Goal: Find contact information: Obtain details needed to contact an individual or organization

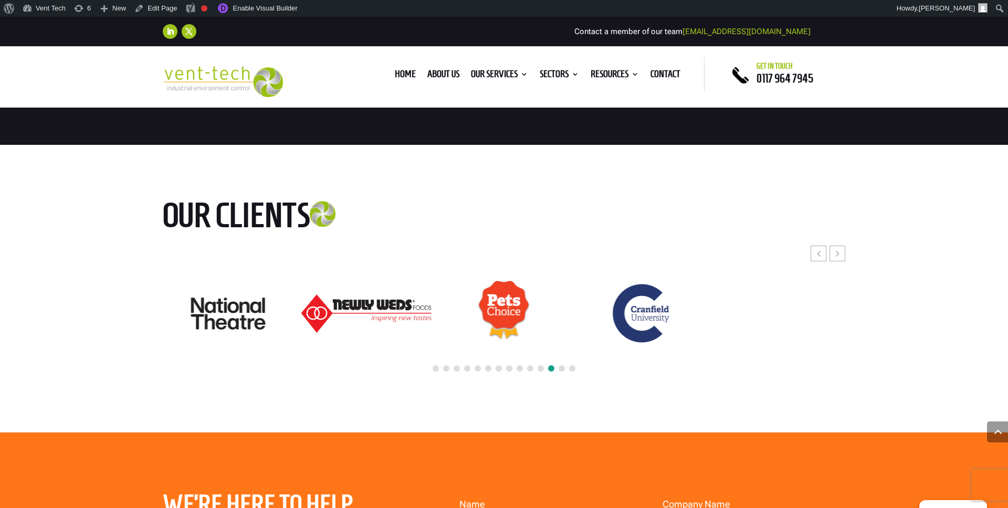
scroll to position [2931, 0]
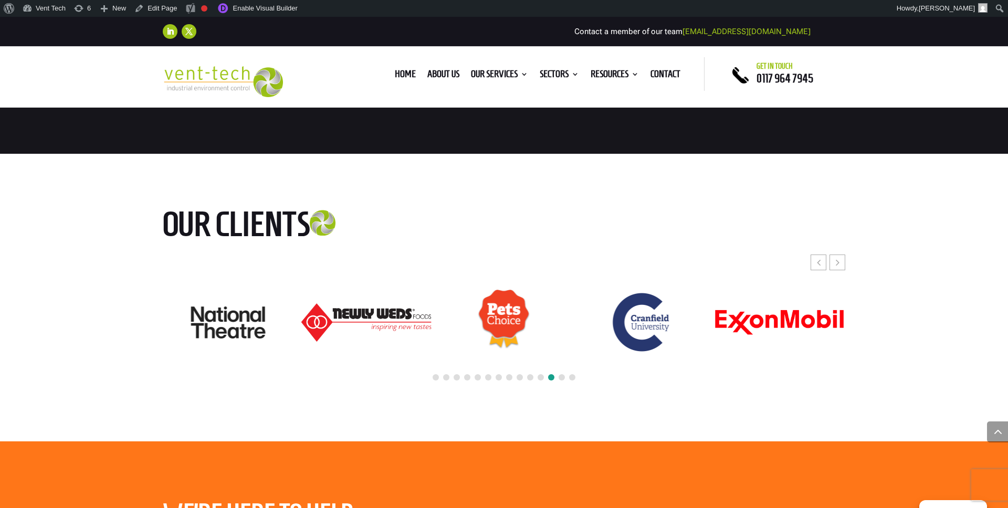
click at [560, 376] on span at bounding box center [561, 377] width 6 height 6
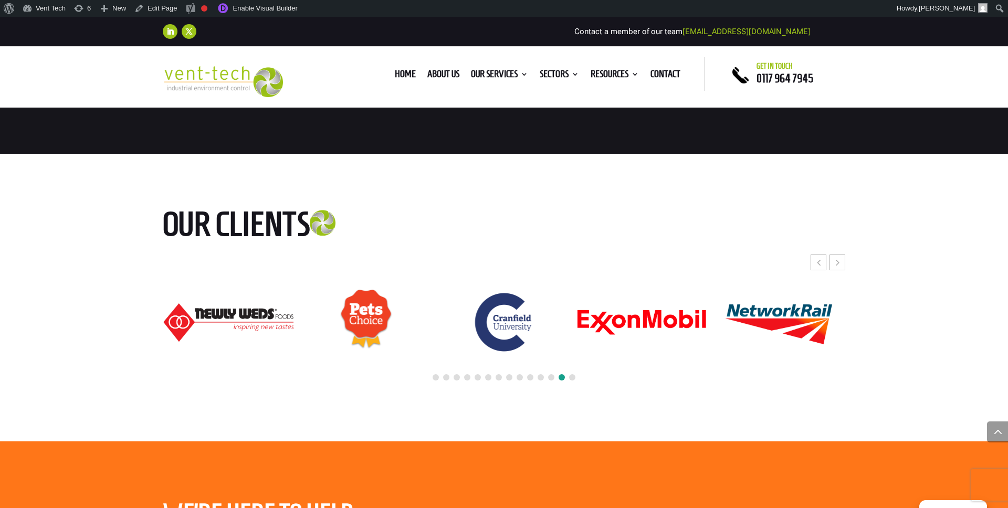
click at [572, 376] on span at bounding box center [572, 377] width 6 height 6
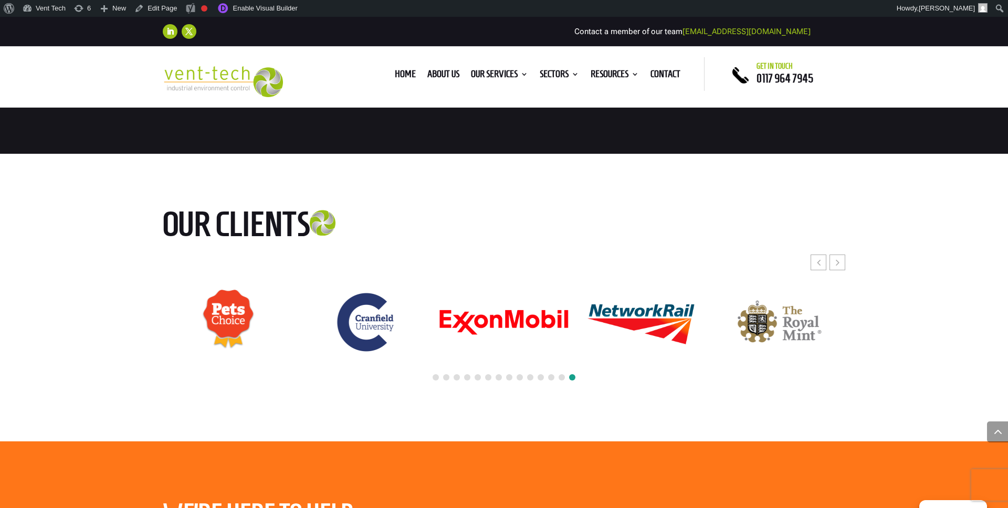
click at [572, 376] on span at bounding box center [572, 377] width 6 height 6
click at [561, 375] on span at bounding box center [561, 377] width 6 height 6
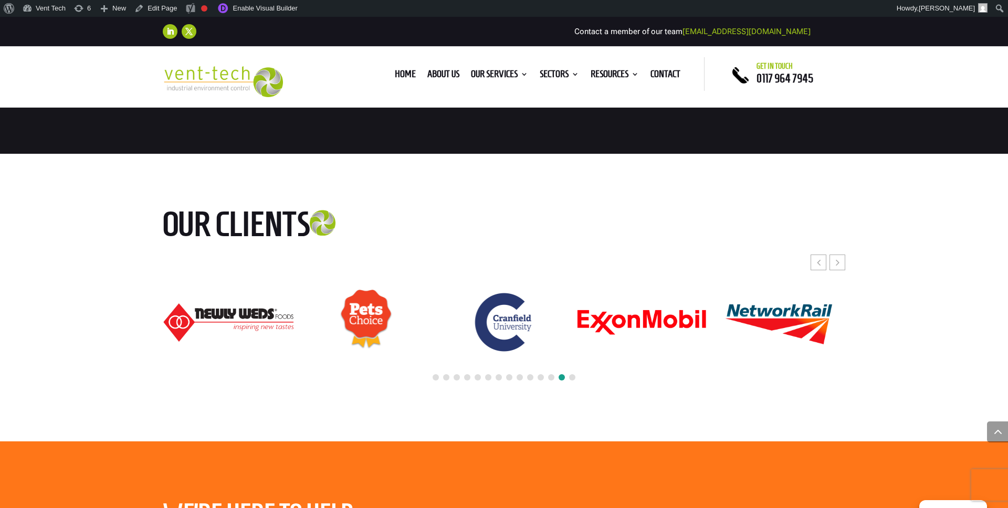
click at [561, 375] on span at bounding box center [561, 377] width 6 height 6
click at [547, 374] on div at bounding box center [504, 377] width 682 height 23
click at [548, 377] on span at bounding box center [551, 377] width 6 height 6
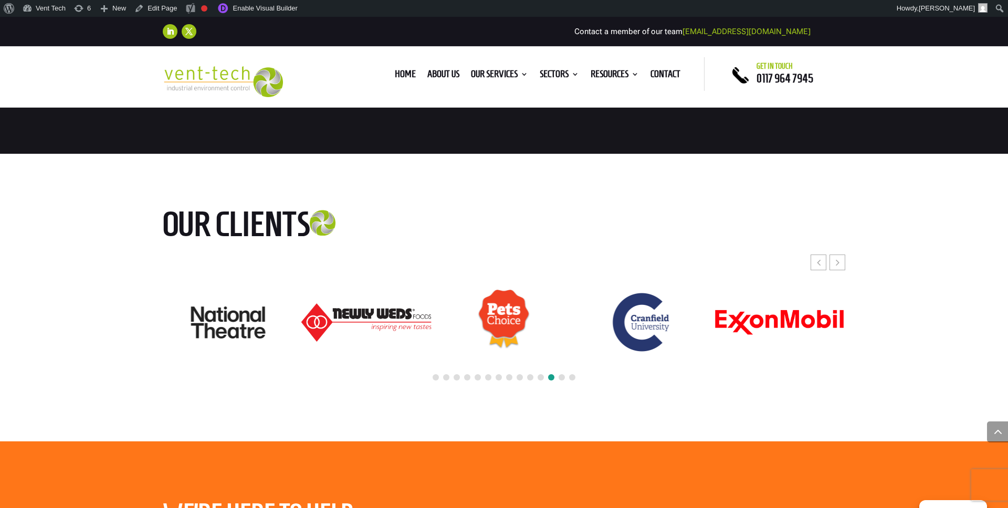
click at [543, 376] on span at bounding box center [540, 377] width 6 height 6
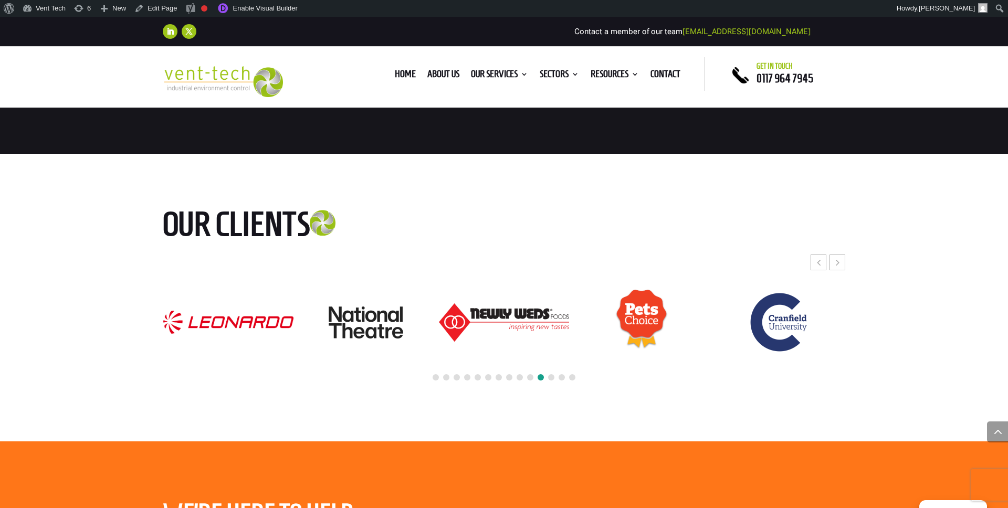
click at [531, 375] on span at bounding box center [530, 377] width 6 height 6
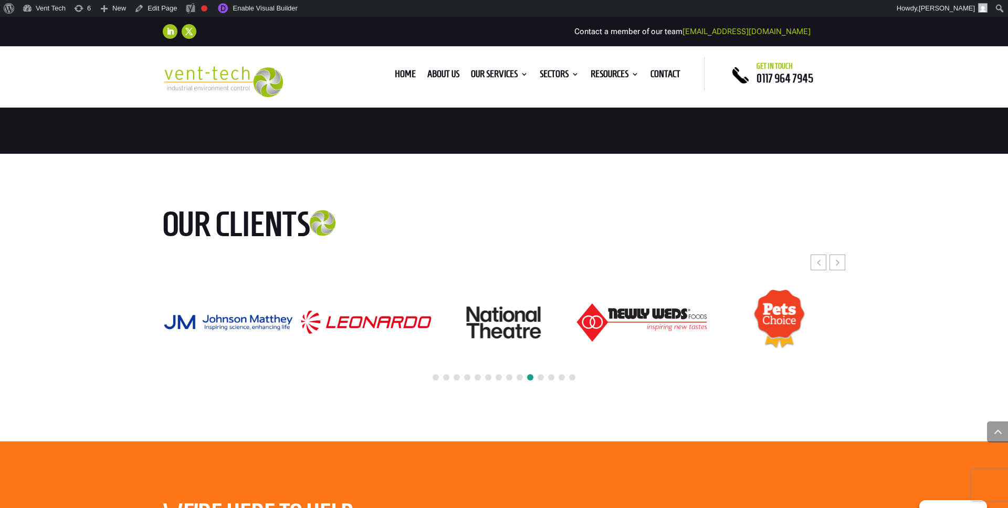
click at [522, 376] on span at bounding box center [519, 377] width 6 height 6
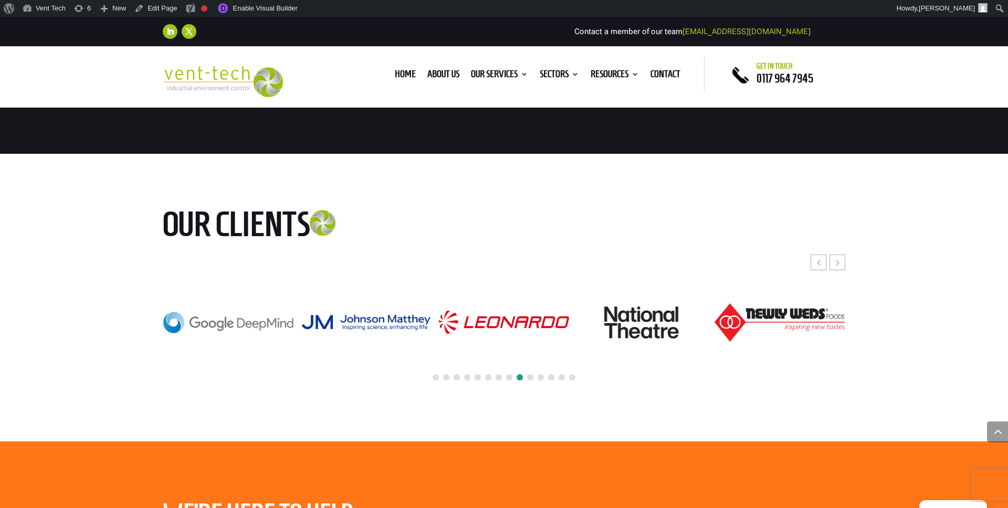
click at [509, 376] on span at bounding box center [509, 377] width 6 height 6
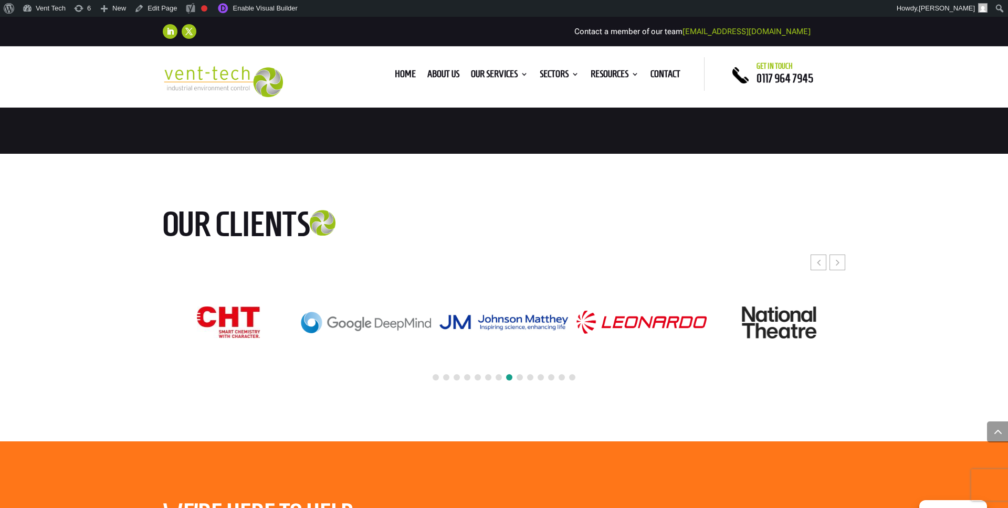
click at [509, 376] on span at bounding box center [509, 377] width 6 height 6
click at [501, 376] on span at bounding box center [498, 377] width 6 height 6
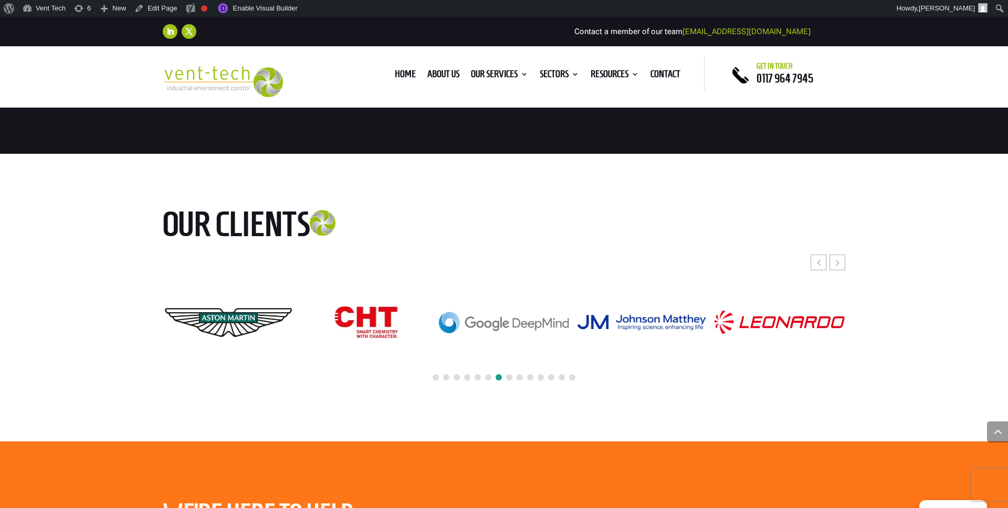
click at [490, 376] on span at bounding box center [488, 377] width 6 height 6
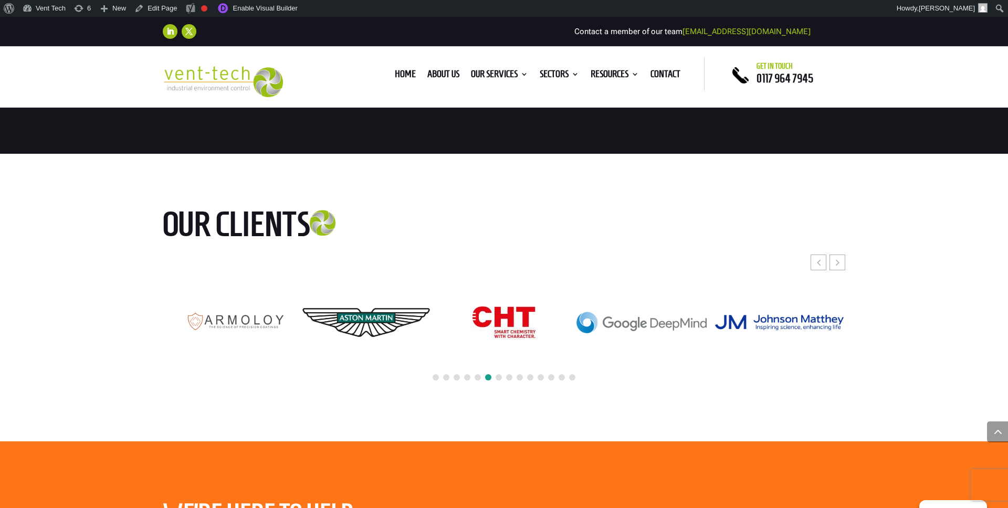
click at [471, 376] on div at bounding box center [504, 377] width 682 height 23
click at [472, 376] on div at bounding box center [504, 377] width 682 height 23
click at [478, 375] on span at bounding box center [477, 377] width 6 height 6
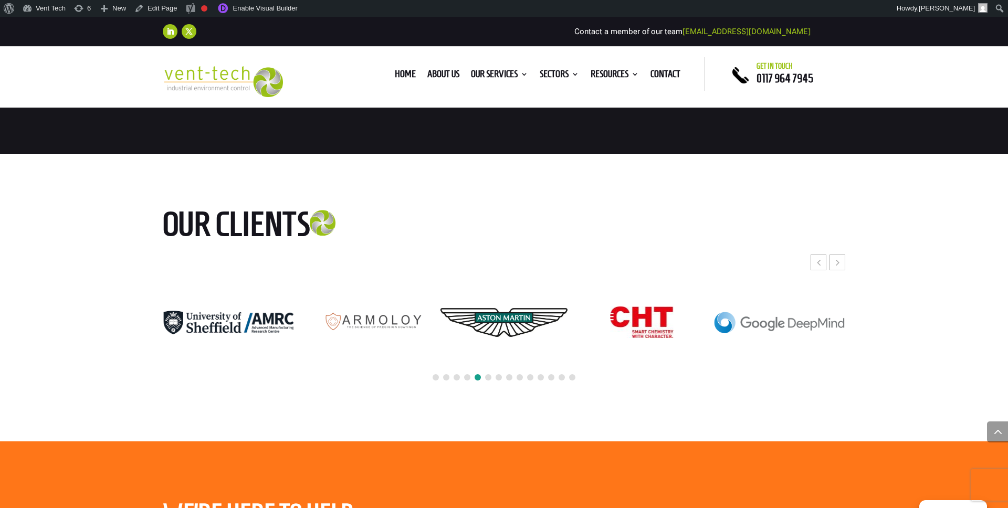
click at [466, 377] on span at bounding box center [467, 377] width 6 height 6
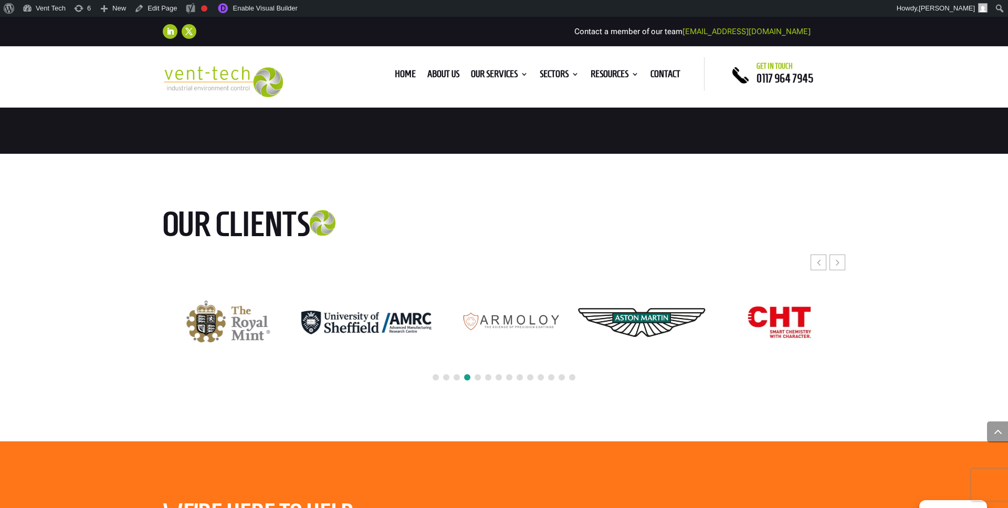
click at [459, 375] on span at bounding box center [456, 377] width 6 height 6
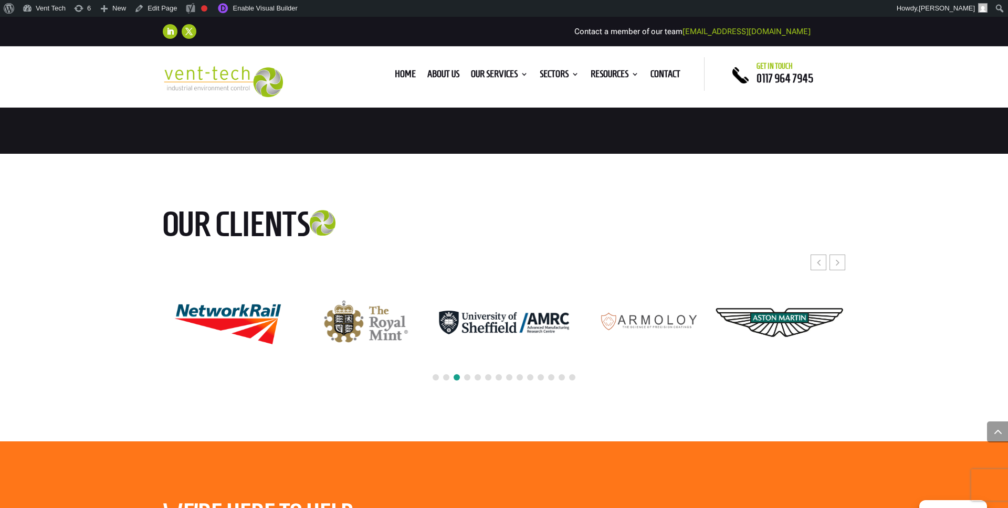
click at [446, 375] on span at bounding box center [446, 377] width 6 height 6
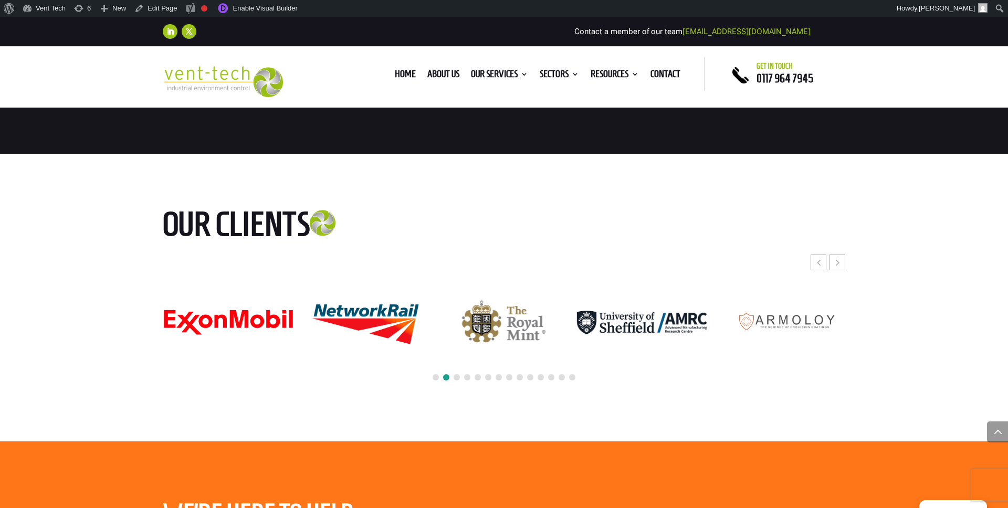
click at [436, 376] on span at bounding box center [435, 377] width 6 height 6
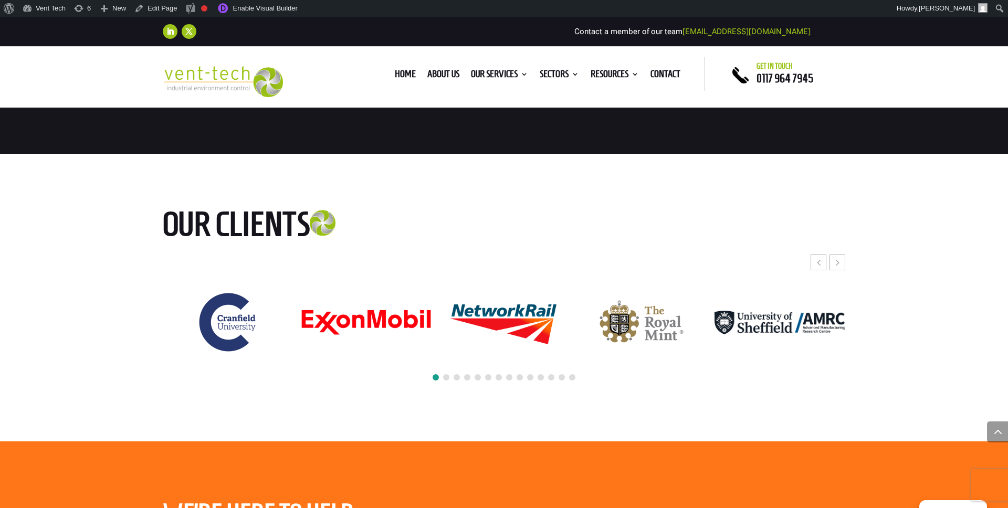
click at [447, 378] on span at bounding box center [446, 377] width 6 height 6
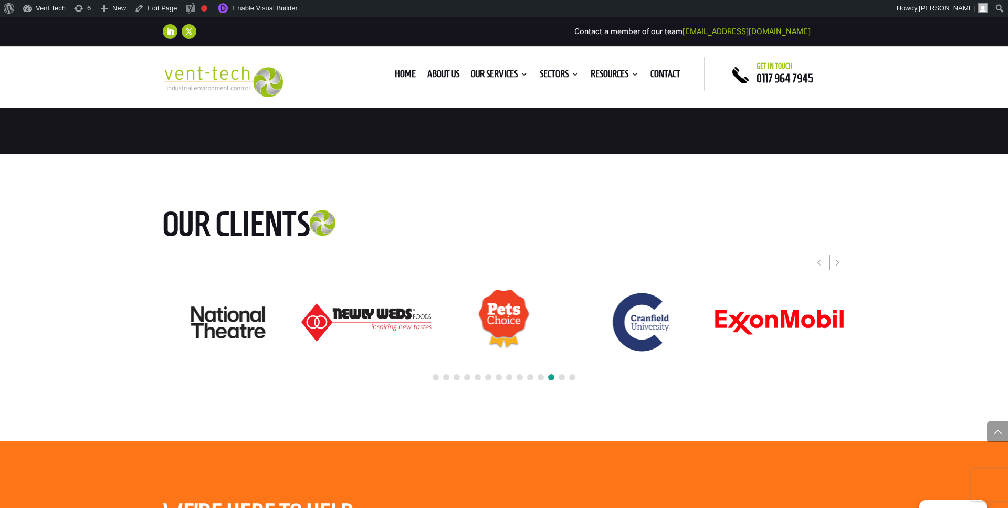
click at [459, 375] on span at bounding box center [456, 377] width 6 height 6
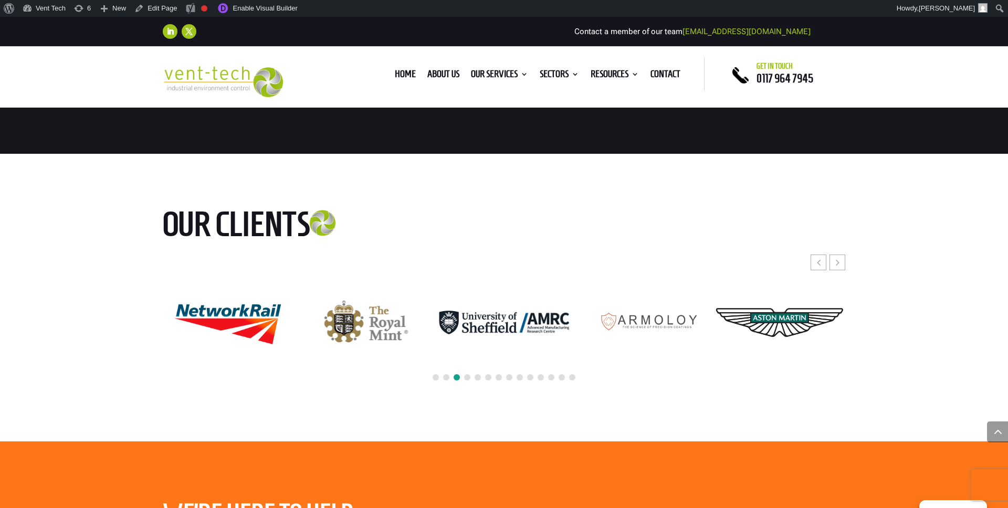
click at [467, 376] on span at bounding box center [467, 377] width 6 height 6
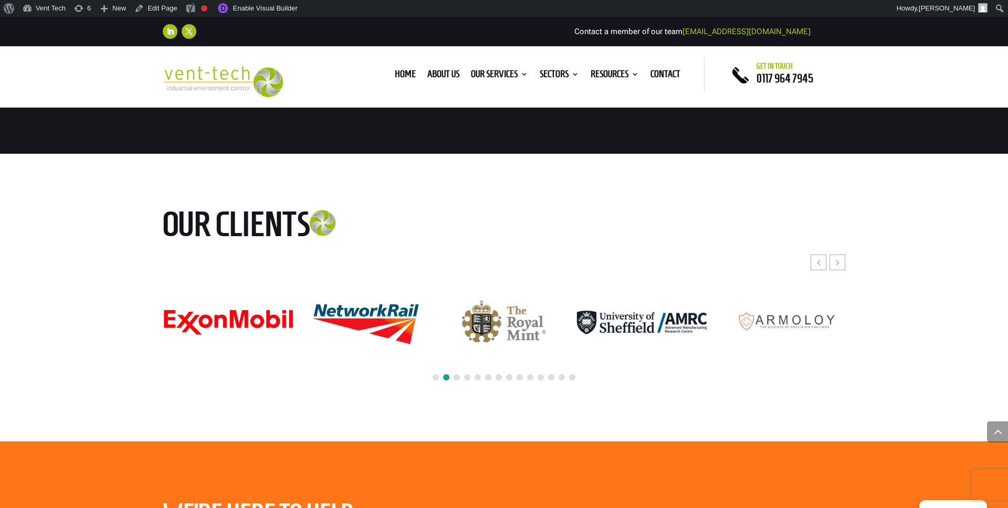
click at [479, 376] on span at bounding box center [477, 377] width 6 height 6
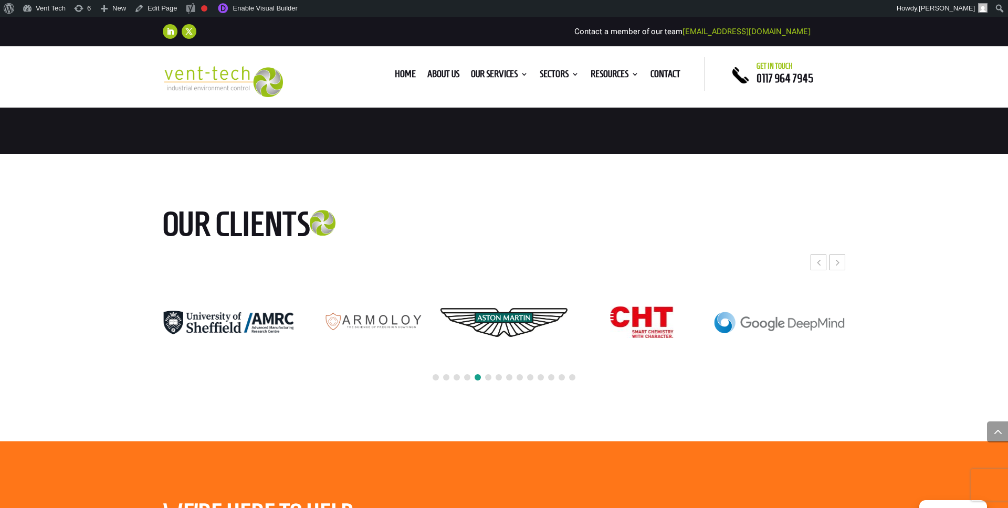
click at [487, 378] on span at bounding box center [488, 377] width 6 height 6
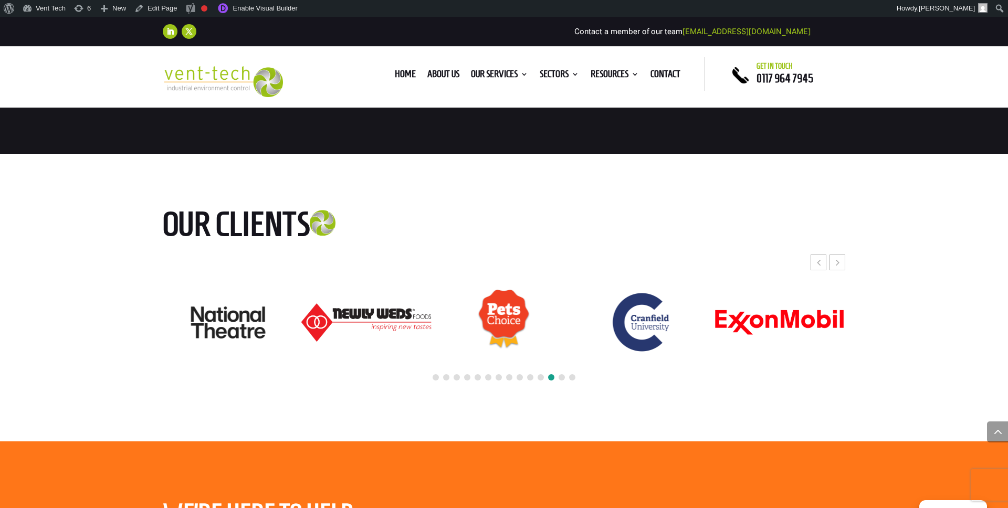
click at [540, 377] on span at bounding box center [540, 377] width 6 height 6
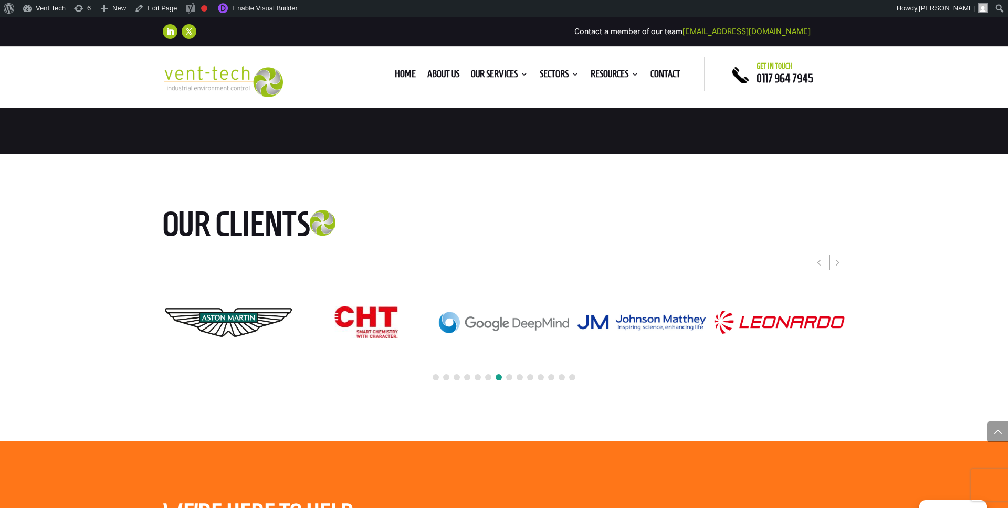
click at [510, 375] on span at bounding box center [509, 377] width 6 height 6
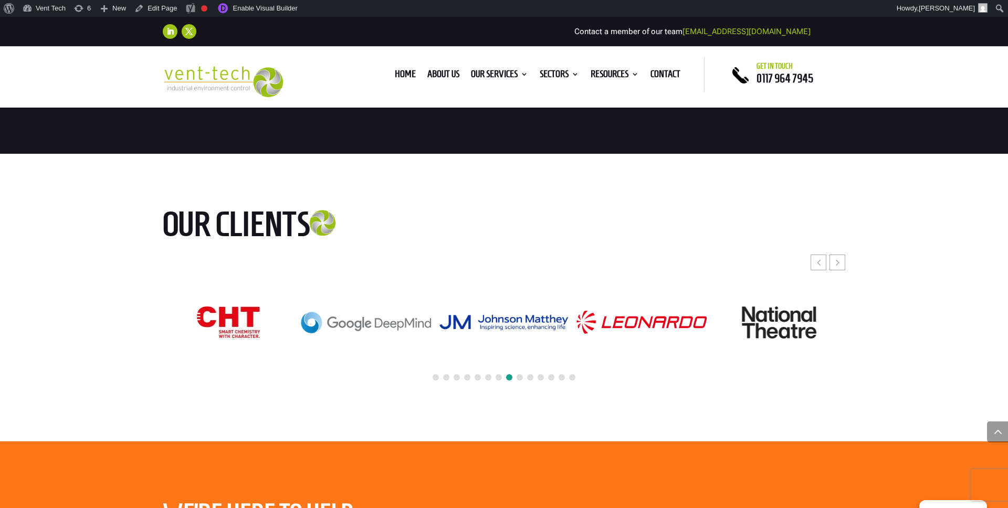
click at [510, 375] on span at bounding box center [509, 377] width 6 height 6
click at [521, 378] on span at bounding box center [519, 377] width 6 height 6
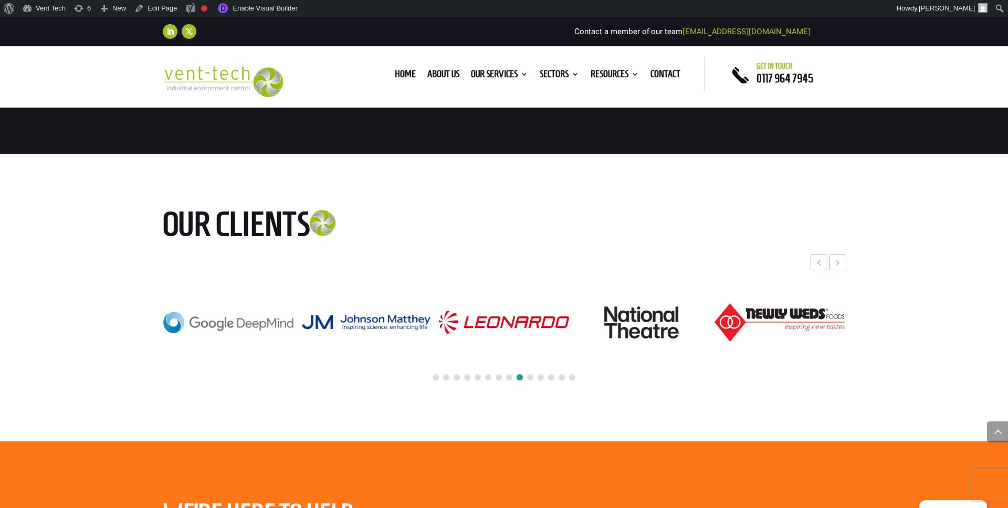
click at [532, 377] on span at bounding box center [530, 377] width 6 height 6
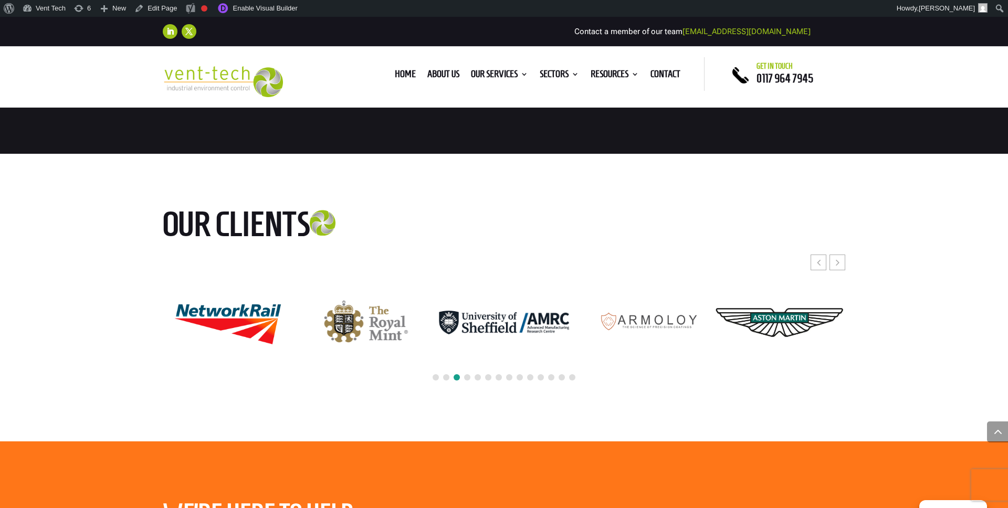
click at [475, 375] on span at bounding box center [477, 377] width 6 height 6
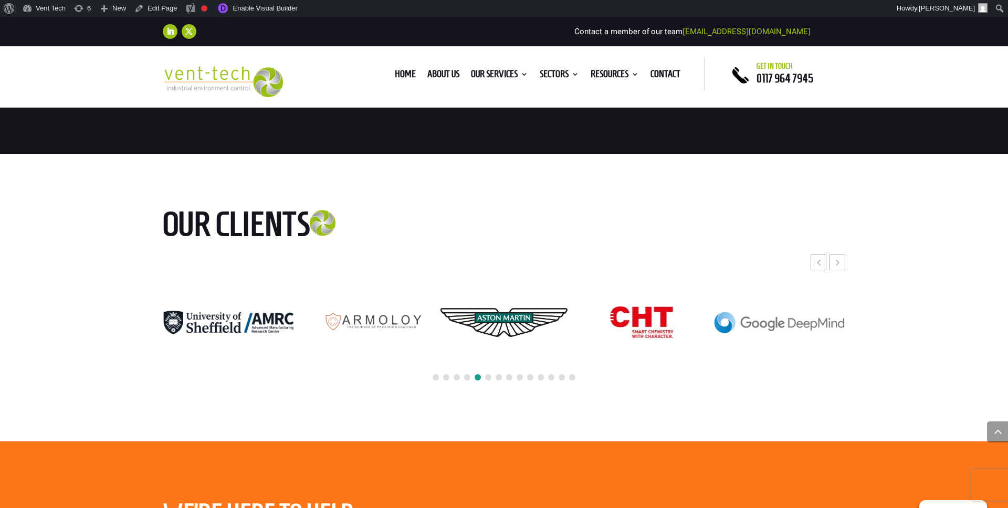
click at [500, 378] on span at bounding box center [498, 377] width 6 height 6
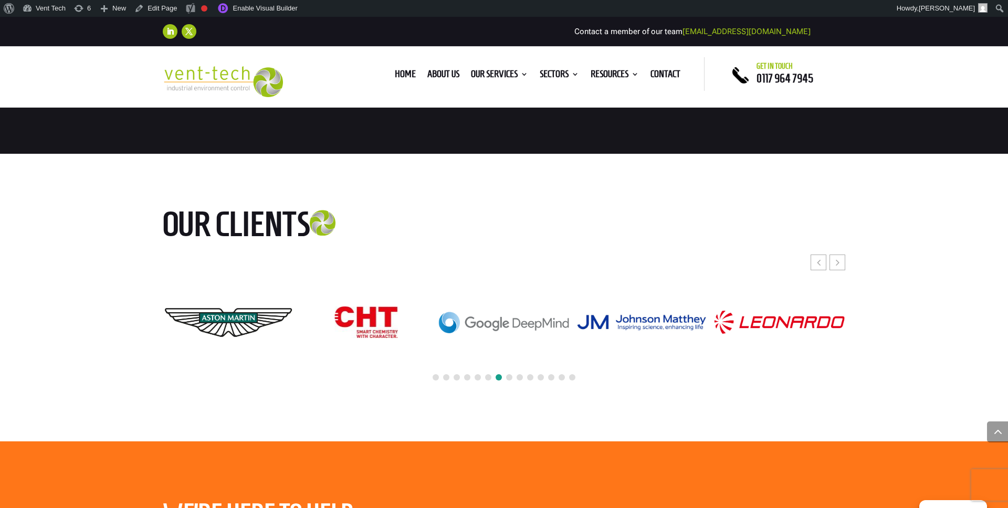
click at [519, 378] on span at bounding box center [519, 377] width 6 height 6
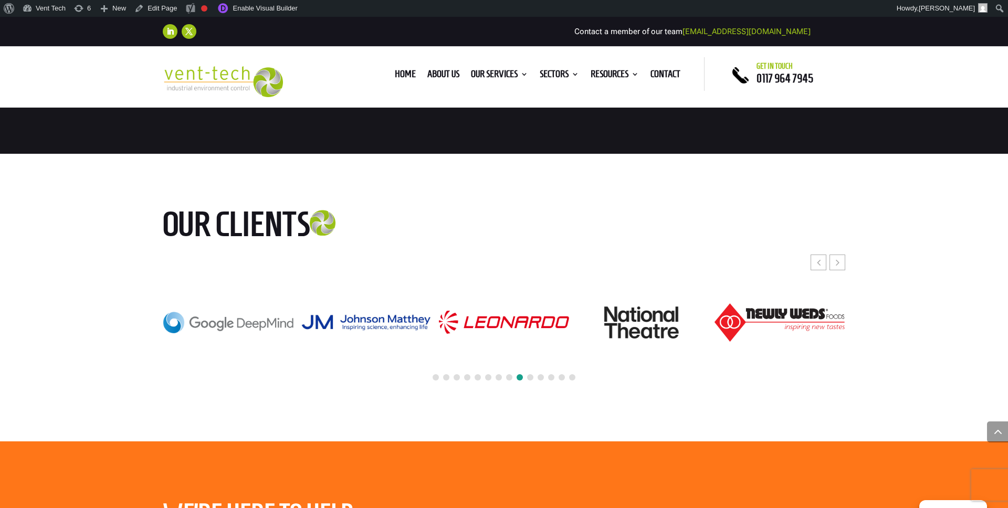
click at [535, 380] on div at bounding box center [504, 377] width 682 height 23
click at [531, 380] on div at bounding box center [504, 377] width 682 height 23
click at [531, 376] on span at bounding box center [530, 377] width 6 height 6
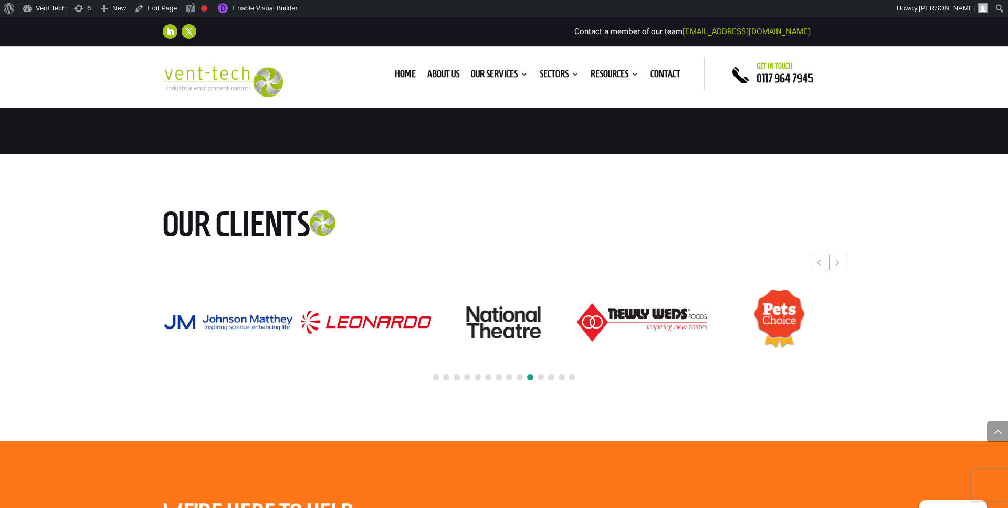
click at [544, 376] on div at bounding box center [504, 377] width 682 height 23
click at [542, 376] on span at bounding box center [540, 377] width 6 height 6
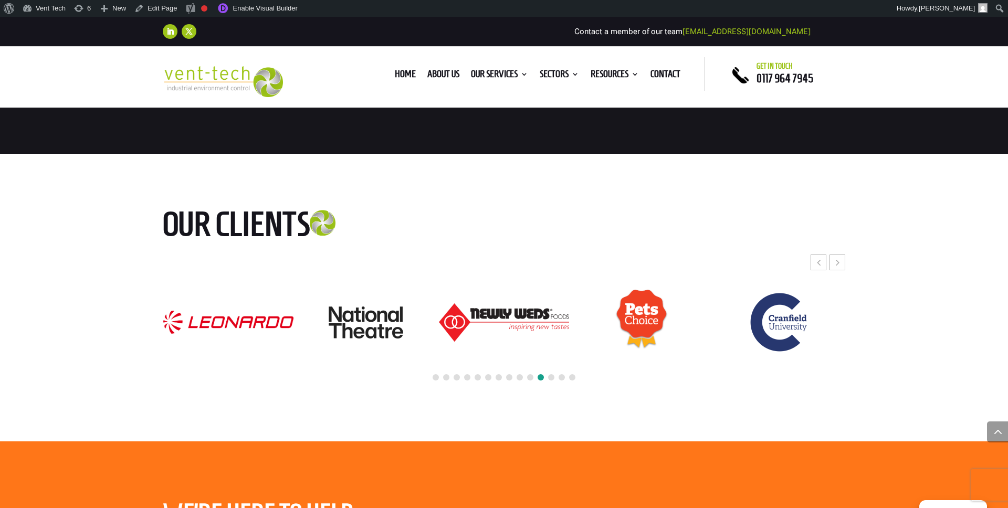
click at [558, 377] on span at bounding box center [561, 377] width 6 height 6
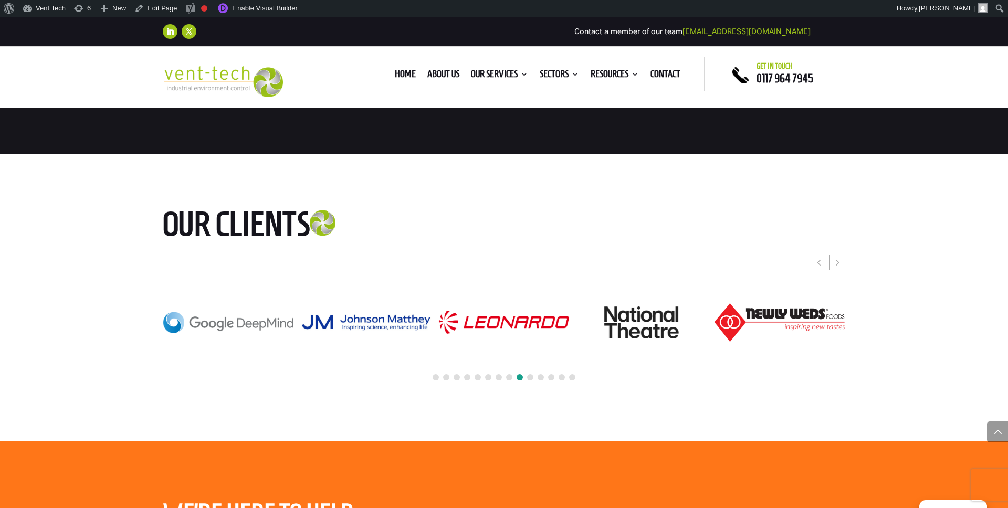
click at [530, 376] on span at bounding box center [530, 377] width 6 height 6
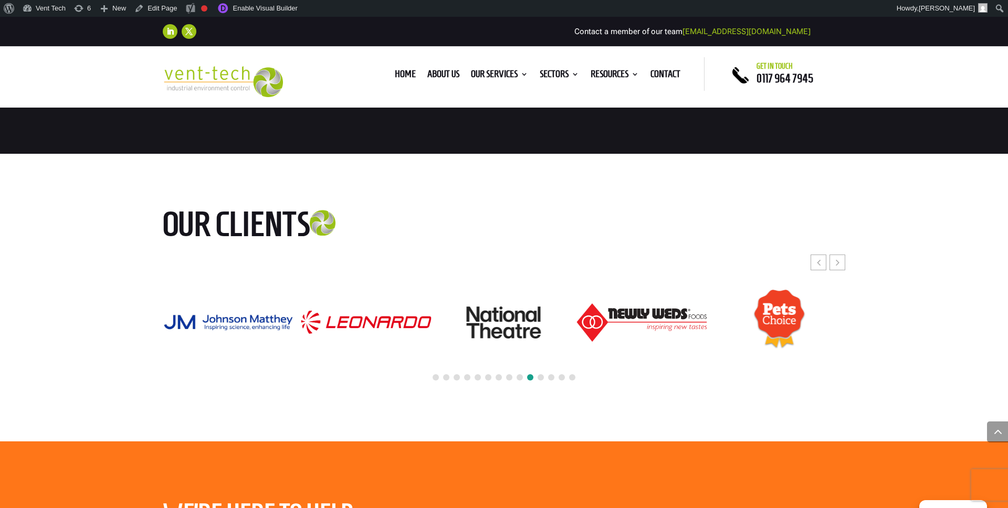
click at [548, 376] on span at bounding box center [551, 377] width 6 height 6
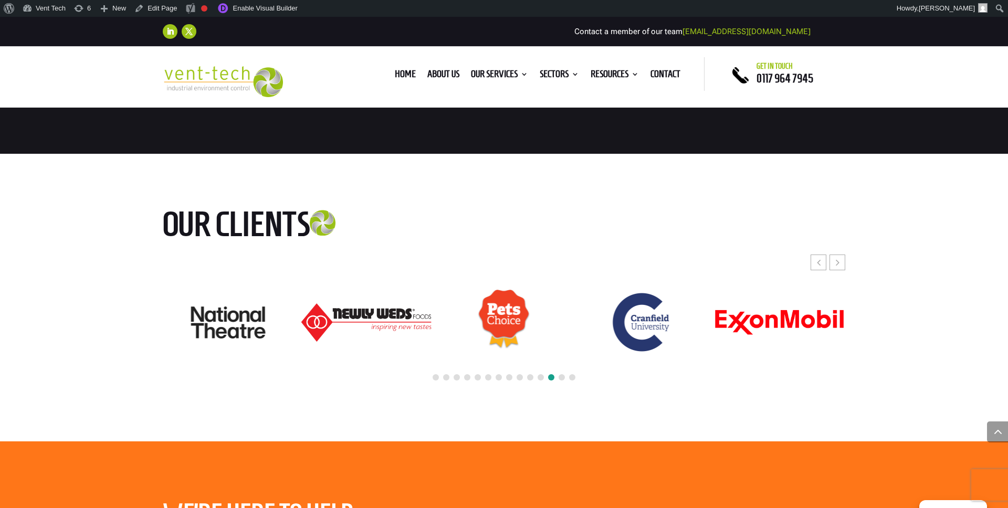
click at [555, 378] on div at bounding box center [504, 377] width 682 height 23
click at [559, 378] on span at bounding box center [561, 377] width 6 height 6
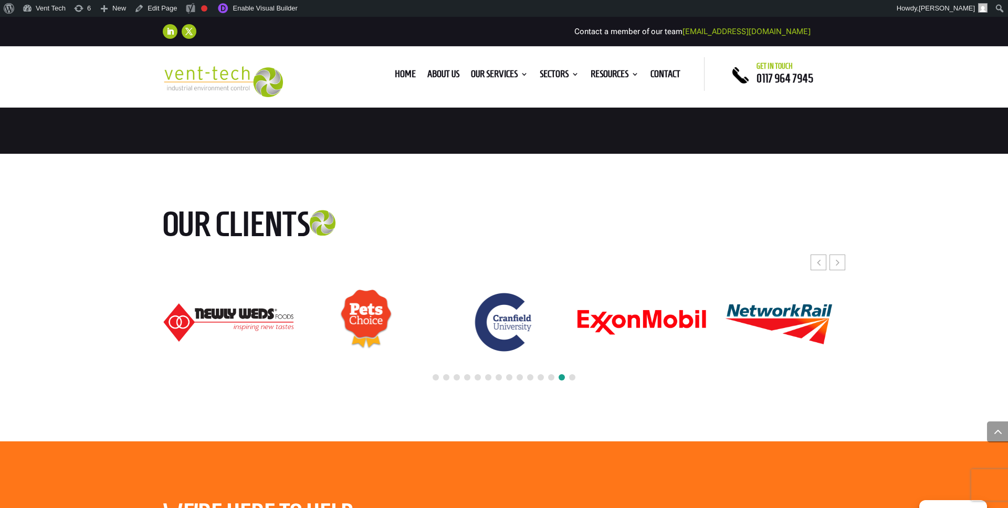
click at [573, 379] on div at bounding box center [504, 377] width 682 height 23
click at [570, 373] on div at bounding box center [504, 377] width 682 height 23
click at [574, 377] on span at bounding box center [572, 377] width 6 height 6
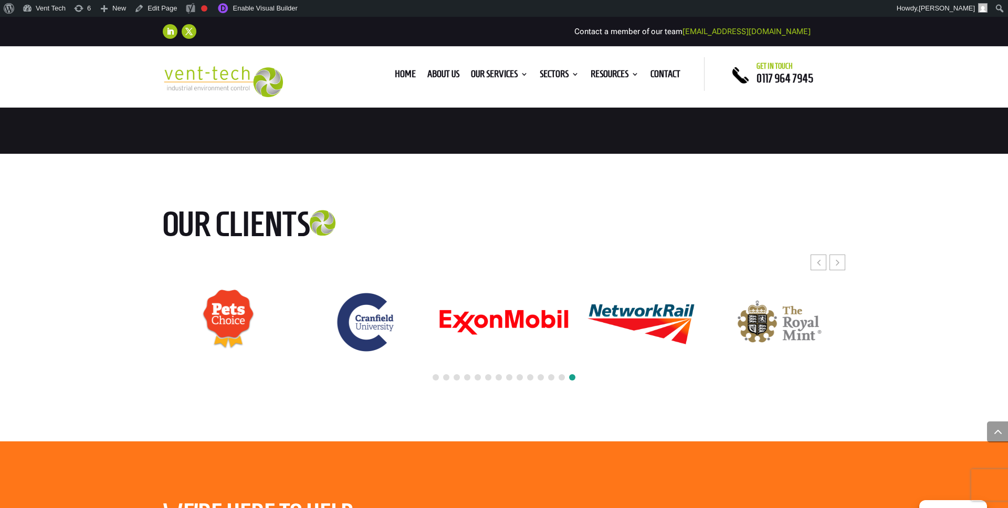
click at [438, 376] on span at bounding box center [435, 377] width 6 height 6
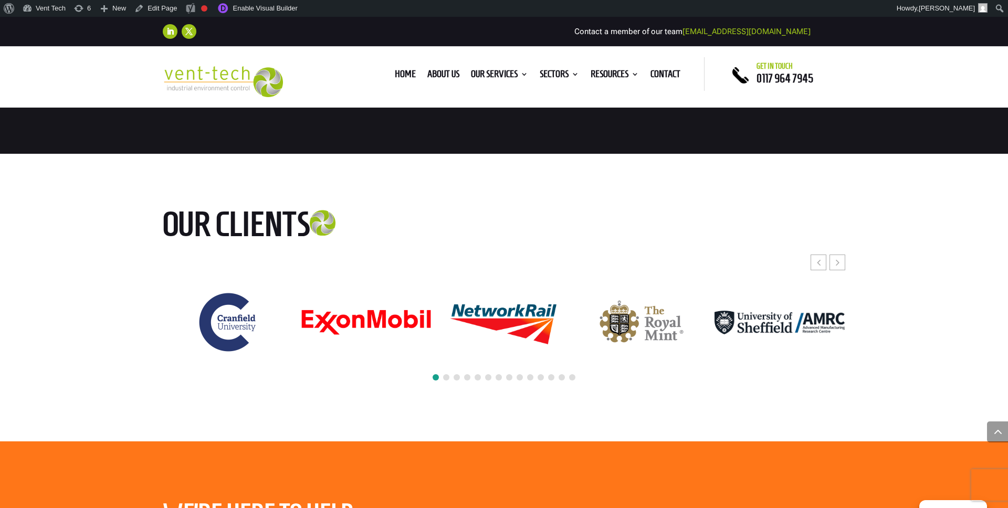
click at [448, 377] on span at bounding box center [446, 377] width 6 height 6
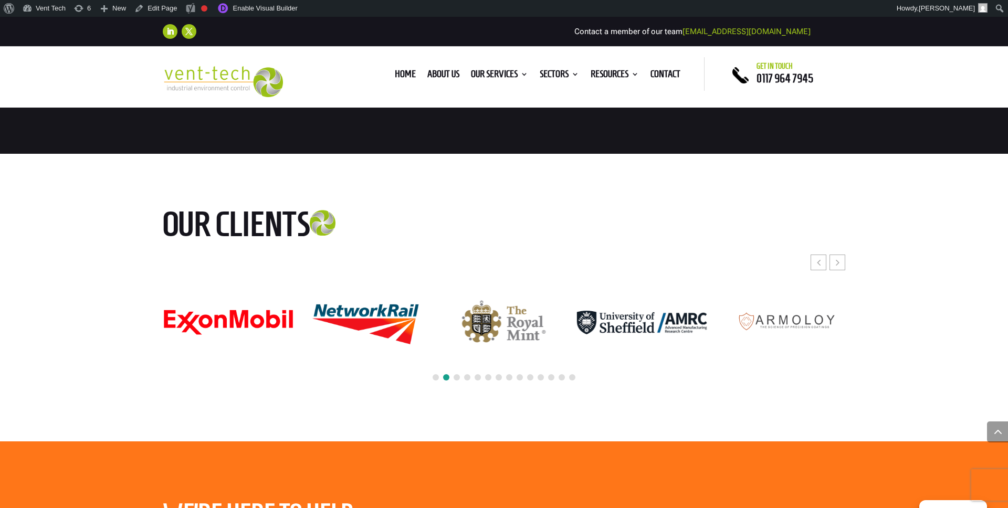
click at [459, 377] on span at bounding box center [456, 377] width 6 height 6
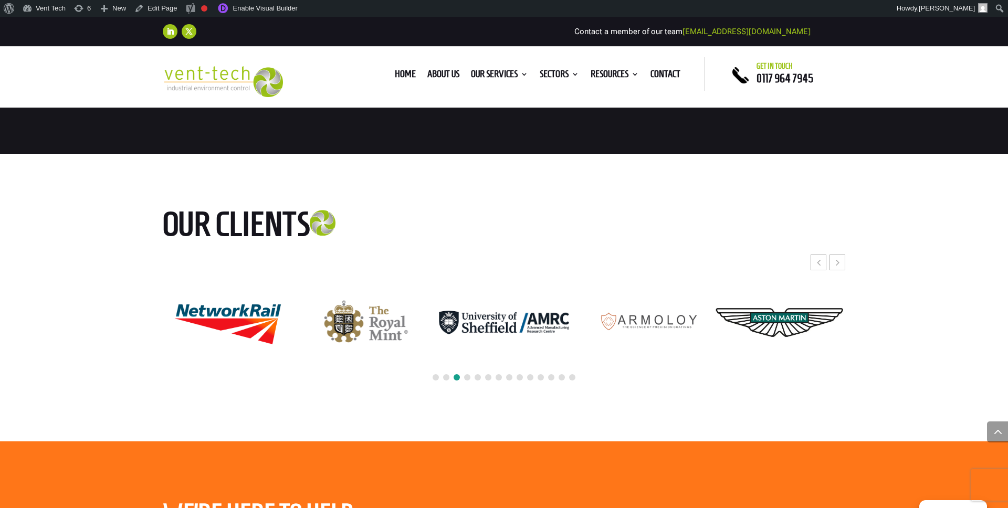
click at [464, 378] on span at bounding box center [467, 377] width 6 height 6
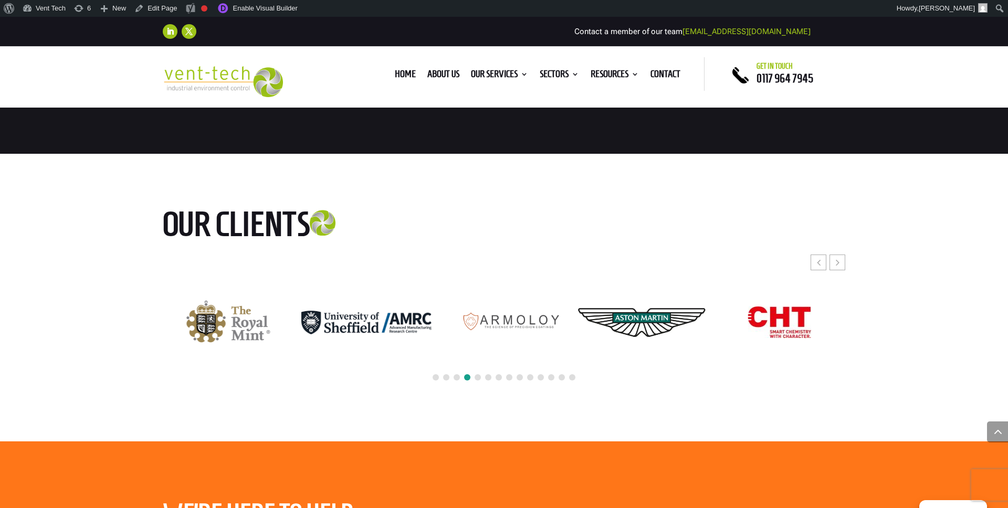
click at [478, 378] on span at bounding box center [477, 377] width 6 height 6
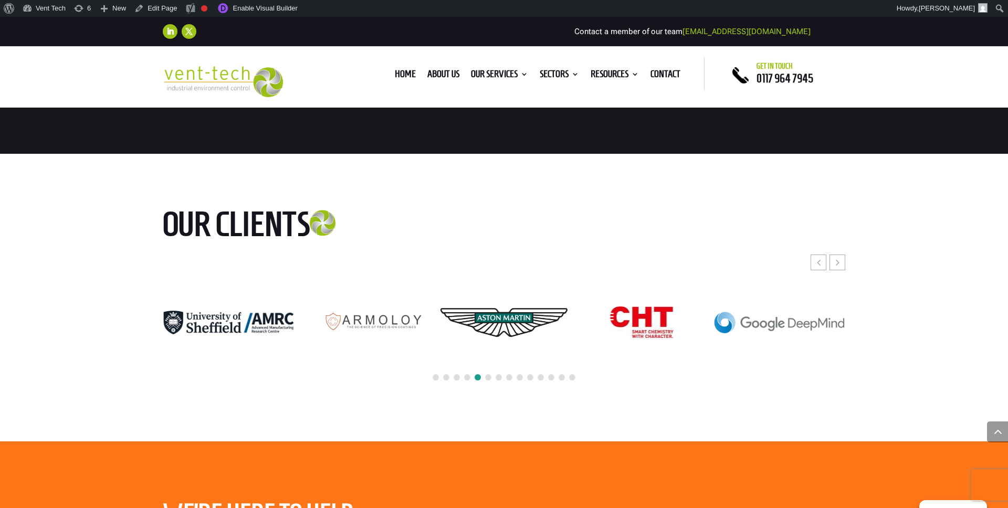
click at [489, 377] on span at bounding box center [488, 377] width 6 height 6
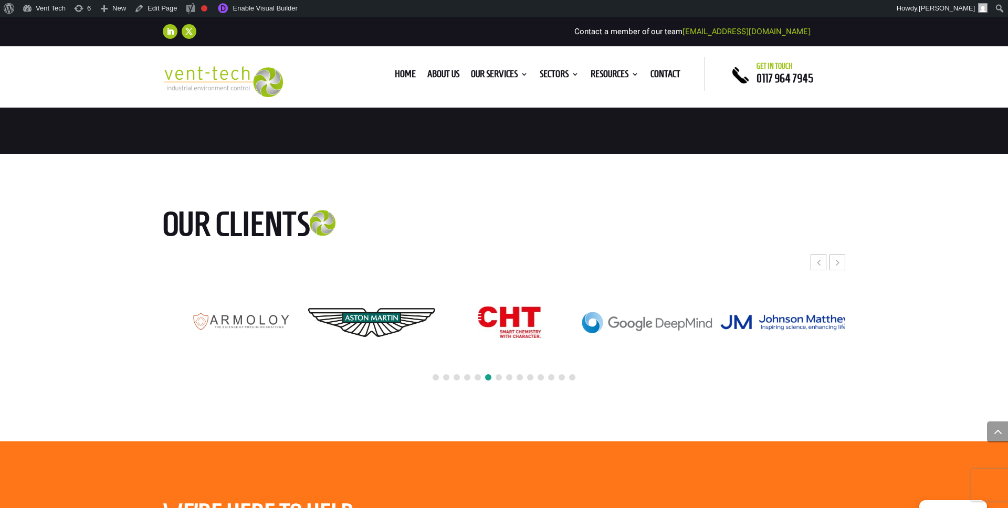
click at [500, 378] on span at bounding box center [498, 377] width 6 height 6
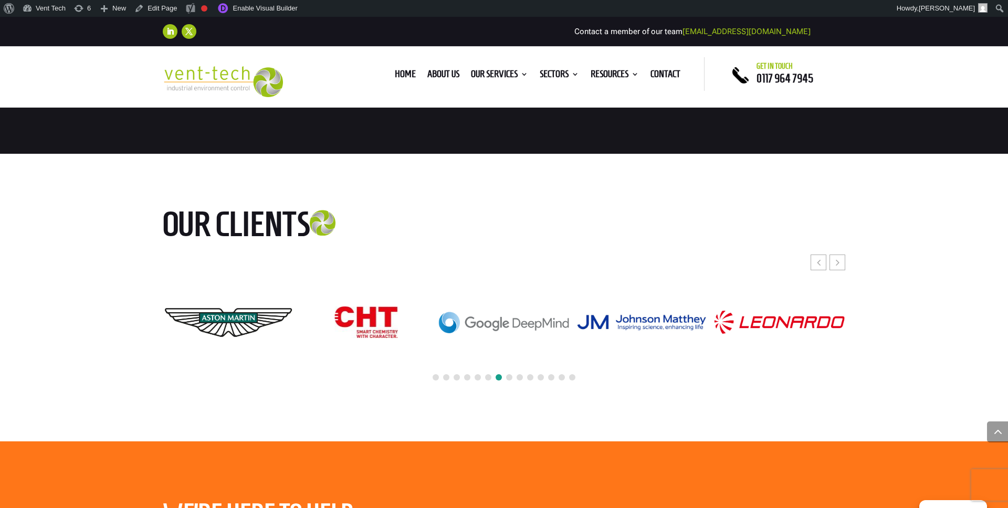
click at [508, 378] on span at bounding box center [509, 377] width 6 height 6
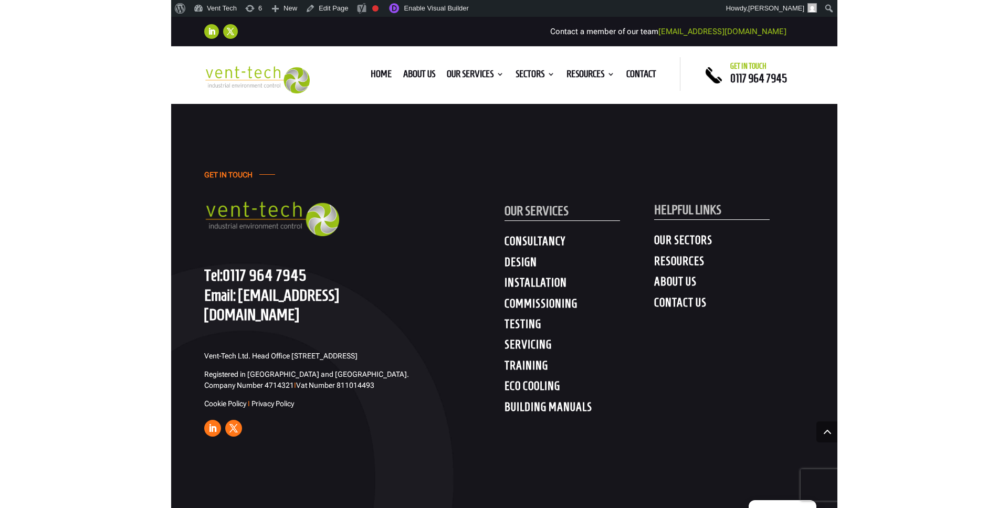
scroll to position [3744, 0]
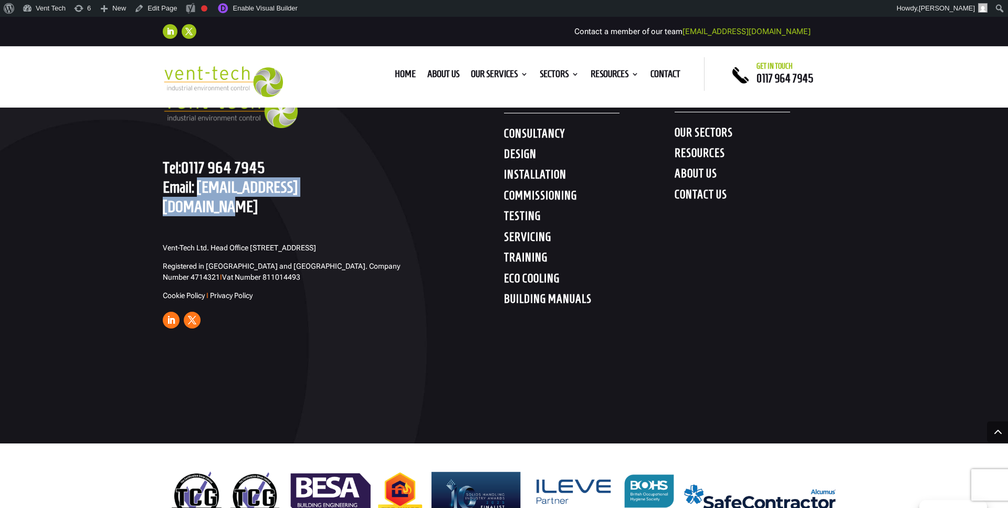
drag, startPoint x: 342, startPoint y: 185, endPoint x: 197, endPoint y: 192, distance: 145.0
click at [197, 192] on p "Tel: 0117 964 7945 Email: enquiries@vent-tech.co.uk" at bounding box center [272, 187] width 219 height 59
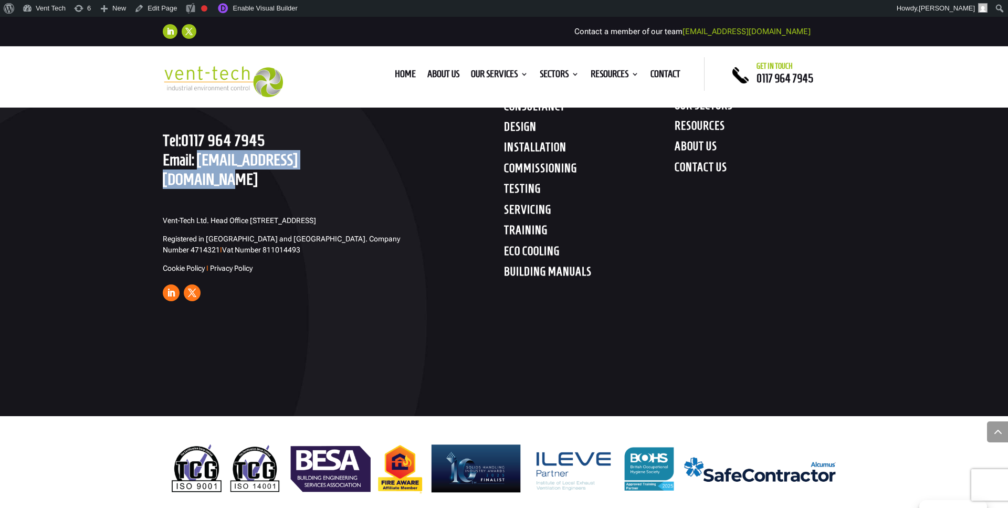
scroll to position [3775, 0]
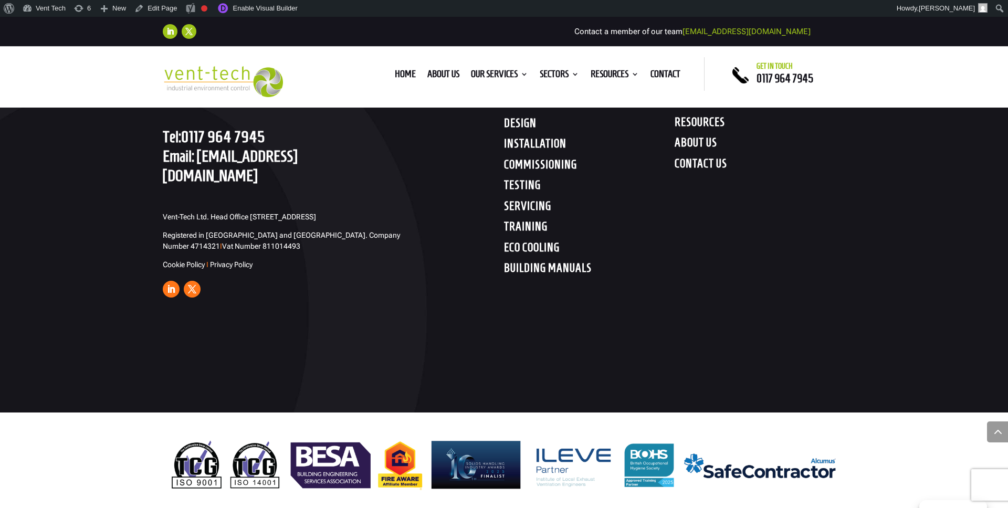
click at [303, 134] on p "Tel: 0117 964 7945 Email: enquiries@vent-tech.co.uk" at bounding box center [272, 156] width 219 height 59
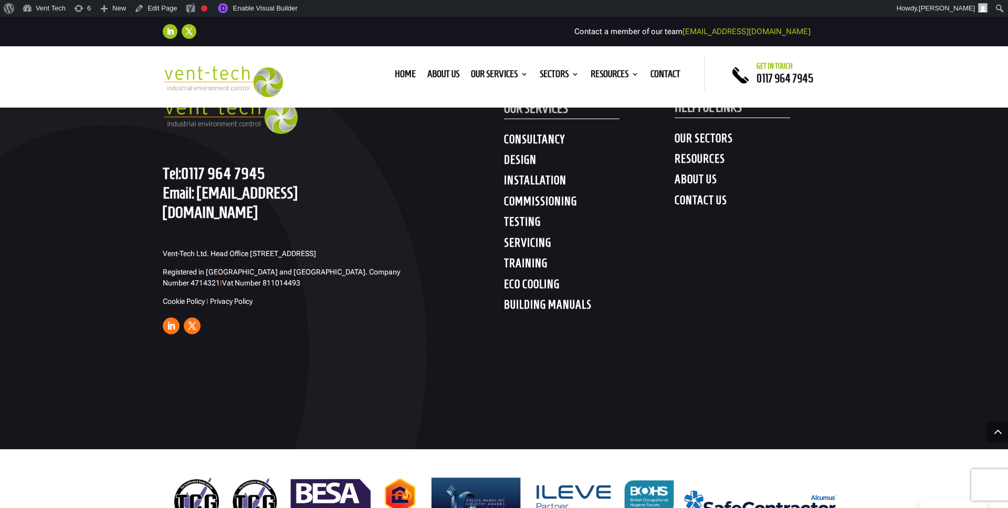
scroll to position [3694, 0]
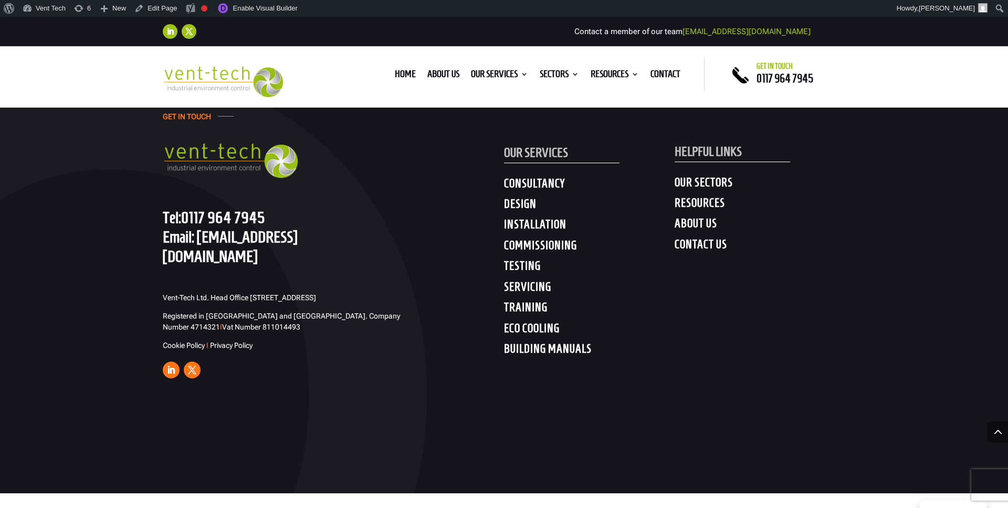
drag, startPoint x: 377, startPoint y: 220, endPoint x: 187, endPoint y: 220, distance: 190.5
click at [187, 220] on p "Tel: 0117 964 7945 Email: enquiries@vent-tech.co.uk" at bounding box center [272, 237] width 219 height 59
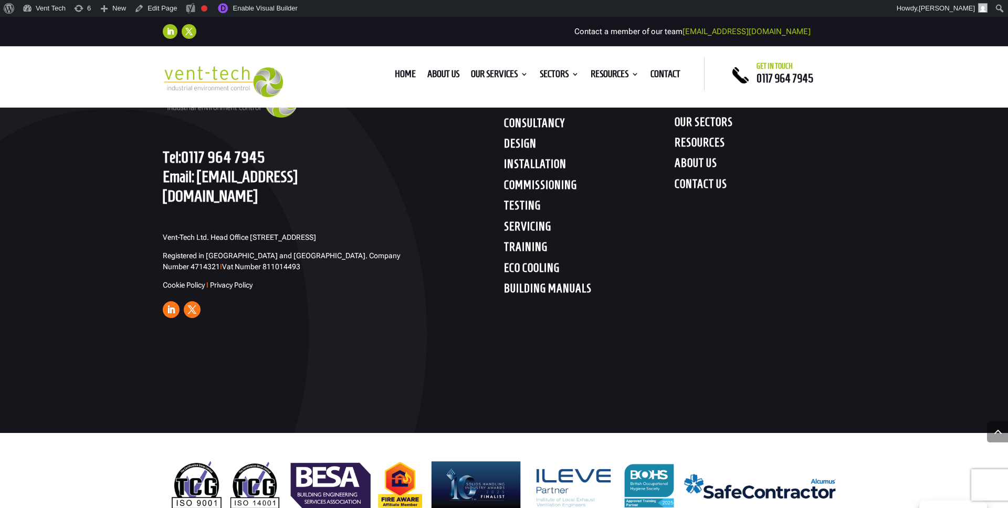
scroll to position [3745, 0]
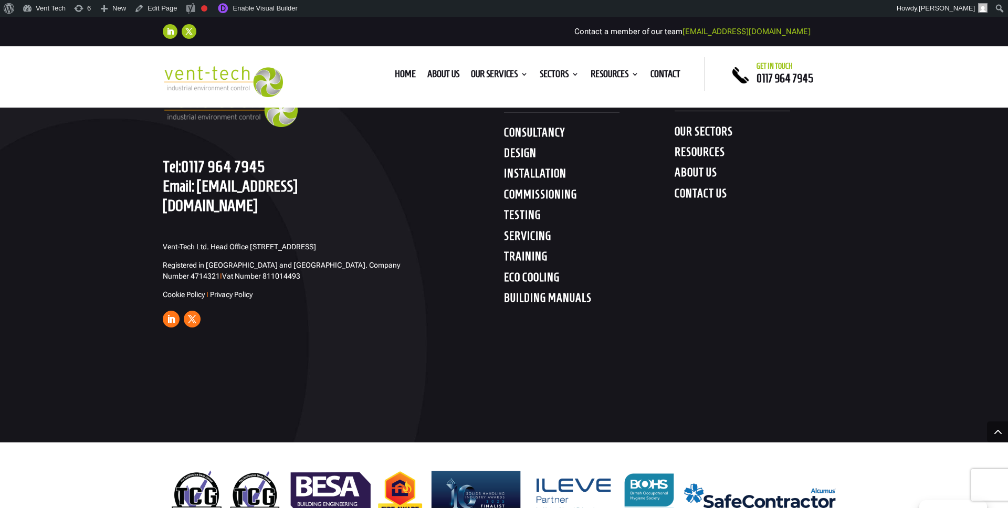
copy link "0117 964 7945"
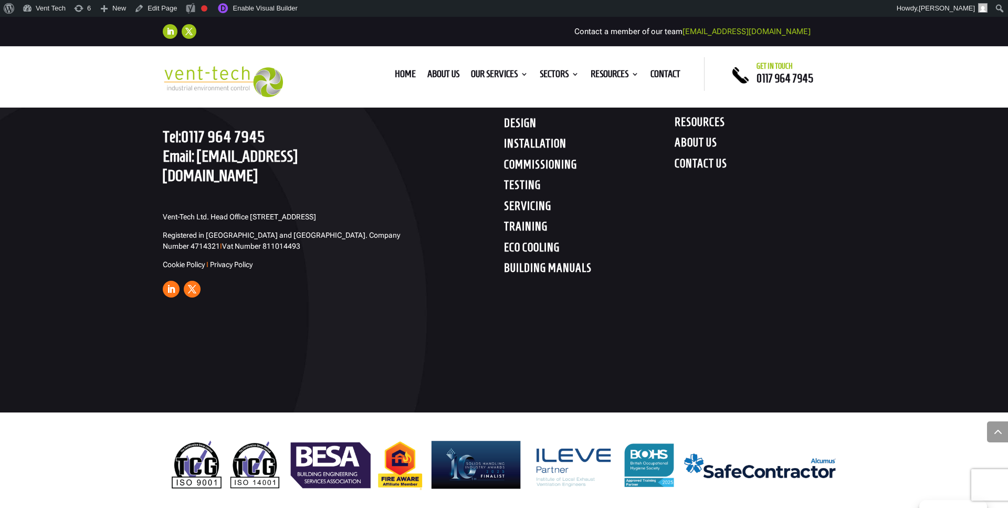
click at [385, 162] on div "GET IN TOUCH Tel: 0117 964 7945 Email: enquiries@vent-tech.co.uk Vent-Tech Ltd.…" at bounding box center [333, 165] width 341 height 272
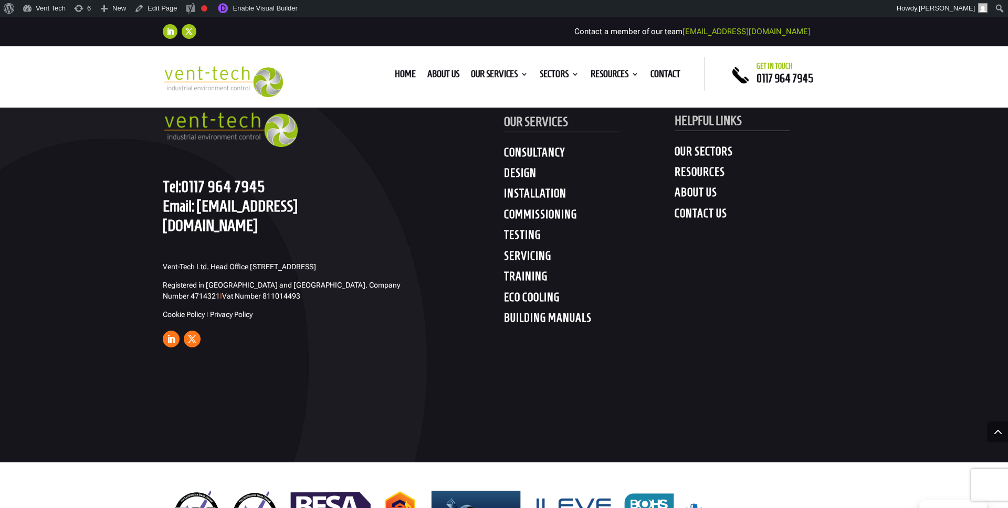
scroll to position [3716, 0]
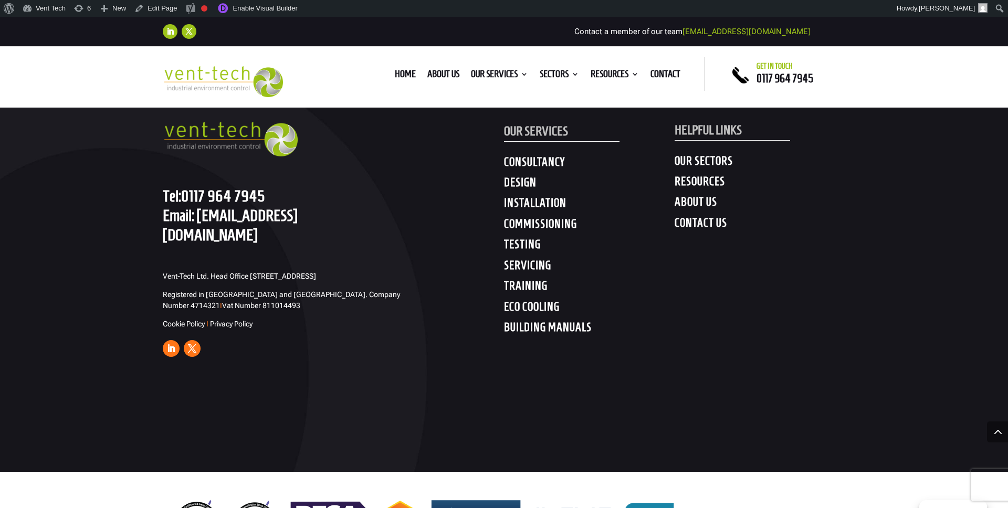
drag, startPoint x: 153, startPoint y: 250, endPoint x: 281, endPoint y: 301, distance: 137.8
click at [281, 301] on div "GET IN TOUCH Tel: 0117 964 7945 Email: enquiries@vent-tech.co.uk Vent-Tech Ltd.…" at bounding box center [504, 224] width 1008 height 494
copy div "Vent-Tech Ltd. Head Office 19A Osprey Court, Hawkfield Business Park, Hawkfield…"
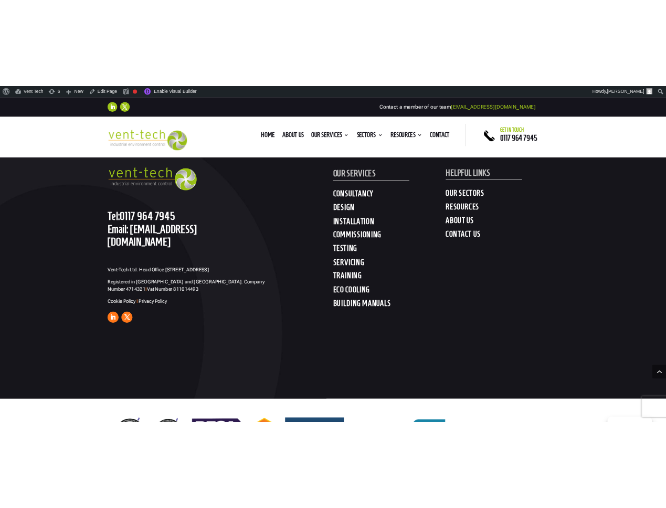
scroll to position [3817, 0]
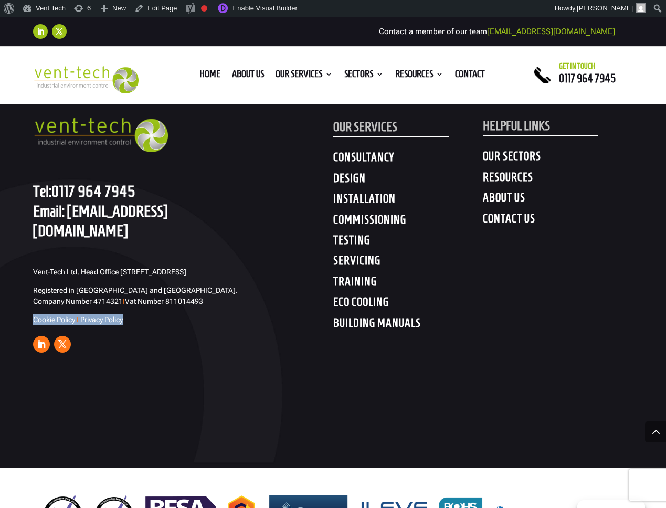
drag, startPoint x: 149, startPoint y: 330, endPoint x: 28, endPoint y: 330, distance: 120.2
click at [28, 330] on div "GET IN TOUCH Tel: 0117 964 7945 Email: enquiries@vent-tech.co.uk Vent-Tech Ltd.…" at bounding box center [333, 220] width 666 height 494
copy span "Cookie Policy I Privacy Policy"
click at [160, 348] on ul "Follow Follow" at bounding box center [183, 346] width 300 height 21
click at [64, 324] on link "Cookie Policy" at bounding box center [54, 319] width 42 height 8
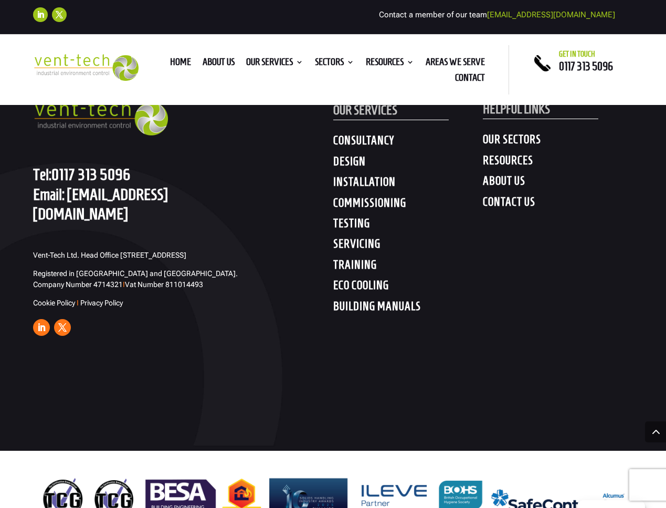
scroll to position [3817, 0]
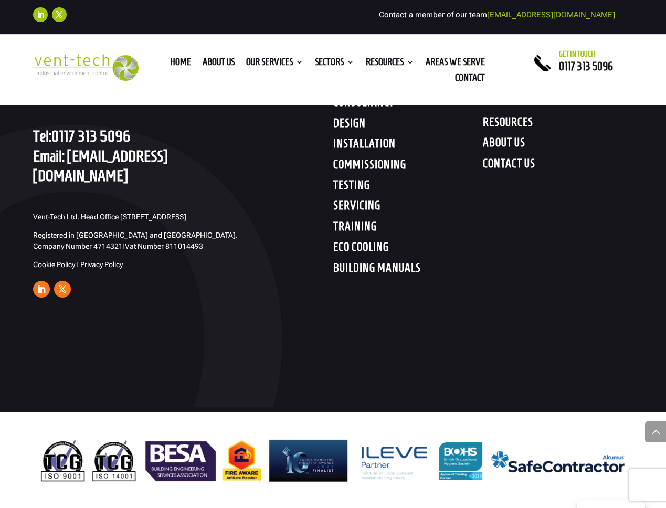
click at [471, 361] on div "GET IN TOUCH Tel: [PHONE_NUMBER] Email: [EMAIL_ADDRESS][DOMAIN_NAME] Vent-Tech …" at bounding box center [333, 165] width 666 height 494
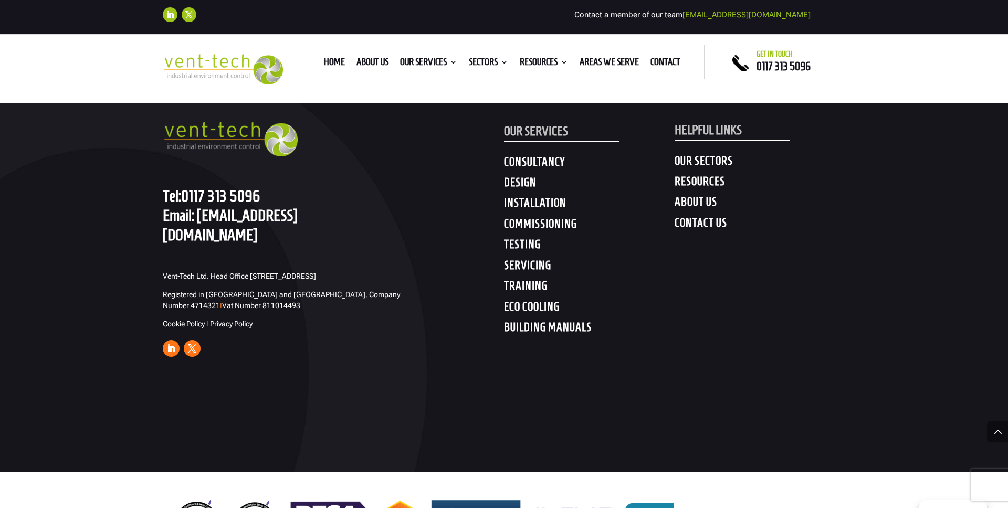
scroll to position [3707, 0]
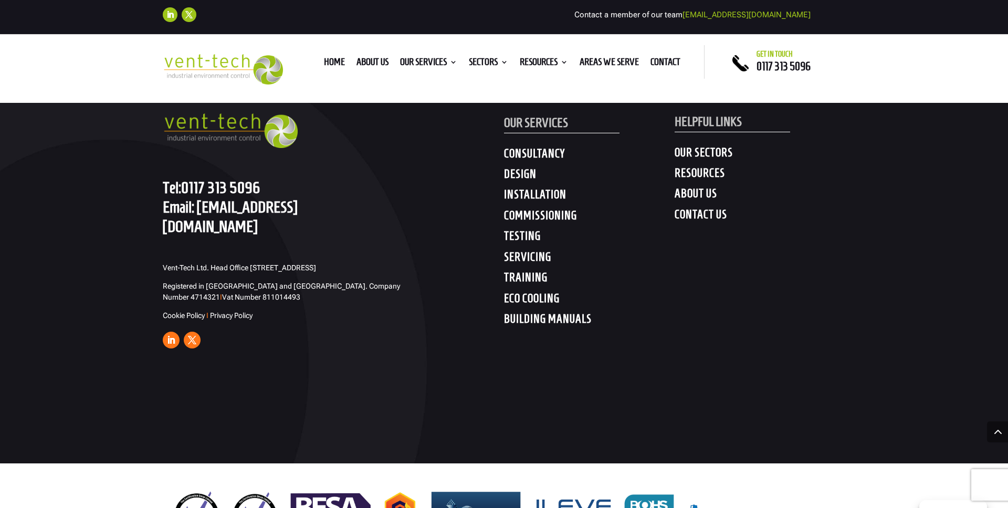
click at [180, 356] on div "GET IN TOUCH Tel: [PHONE_NUMBER] Email: [EMAIL_ADDRESS][DOMAIN_NAME] Vent-Tech …" at bounding box center [504, 216] width 1008 height 494
drag, startPoint x: 375, startPoint y: 274, endPoint x: 423, endPoint y: 440, distance: 173.2
click at [423, 443] on div "GET IN TOUCH Tel: [PHONE_NUMBER] Email: [EMAIL_ADDRESS][DOMAIN_NAME] Vent-Tech …" at bounding box center [504, 216] width 1008 height 494
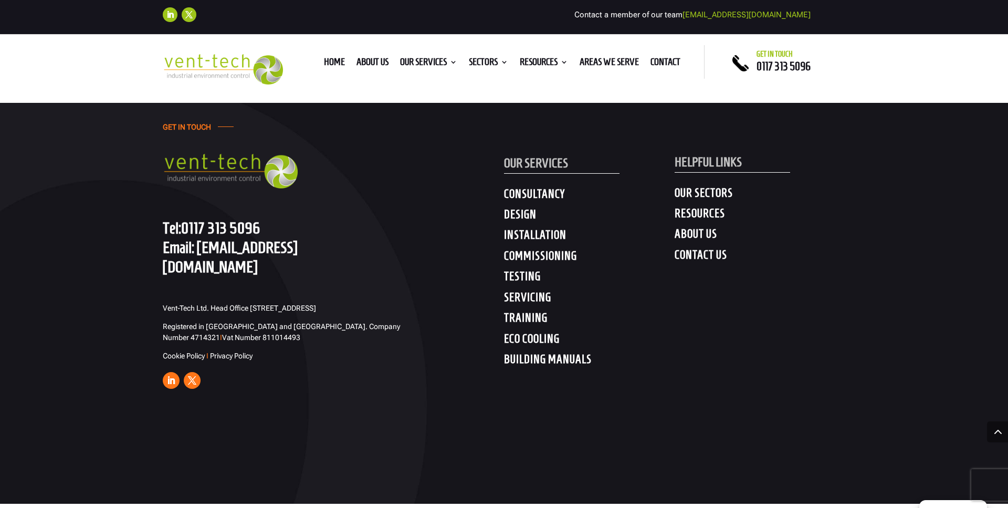
scroll to position [3758, 0]
